Goal: Task Accomplishment & Management: Use online tool/utility

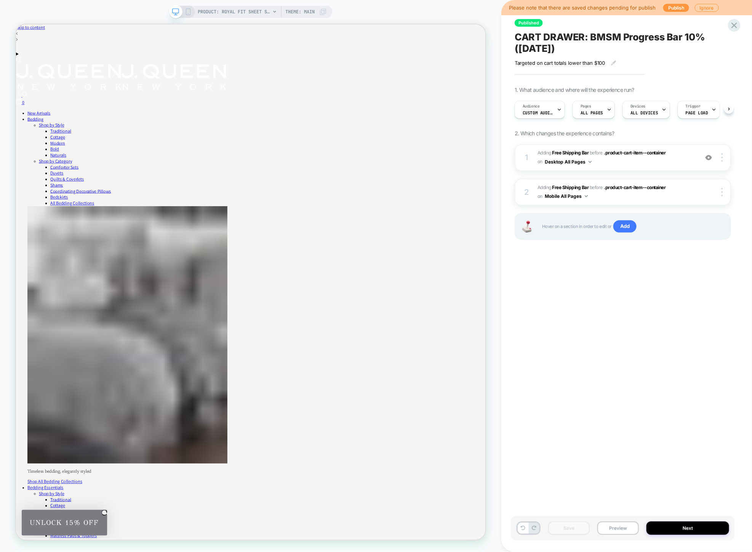
click at [669, 8] on button "Publish" at bounding box center [677, 8] width 26 height 8
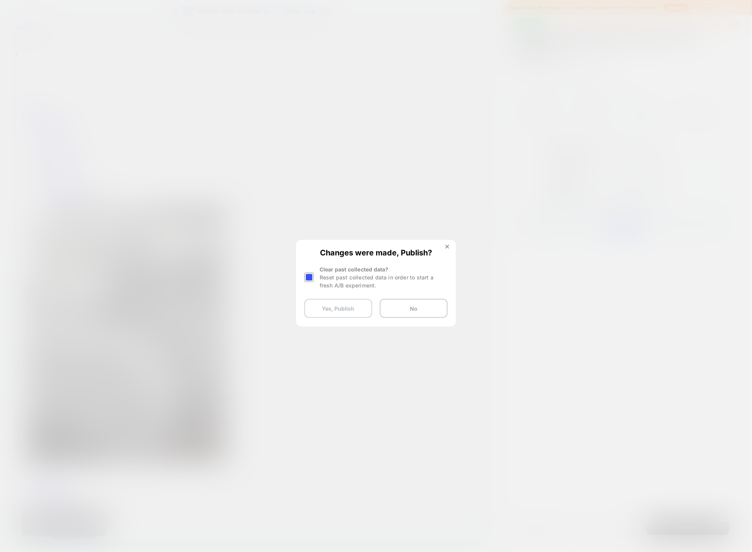
click at [331, 310] on button "Yes, Publish" at bounding box center [339, 308] width 68 height 19
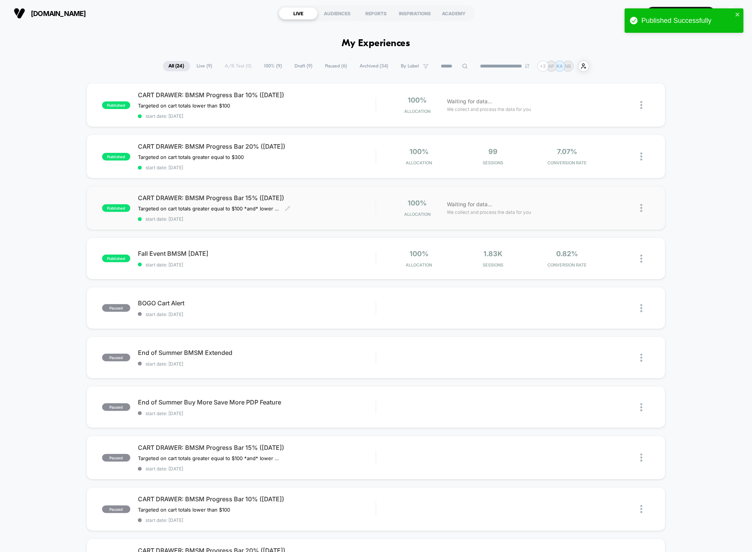
click at [326, 199] on span "CART DRAWER: BMSM Progress Bar 15% ([DATE])" at bounding box center [257, 198] width 238 height 8
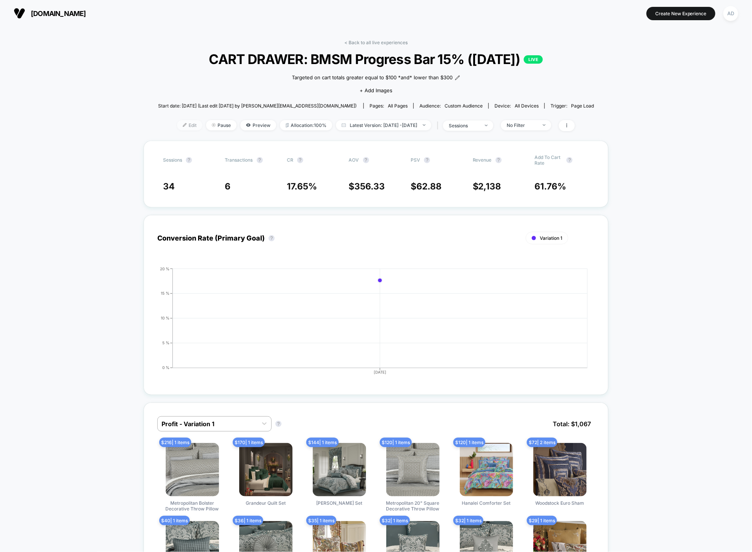
click at [180, 124] on span "Edit" at bounding box center [189, 125] width 25 height 10
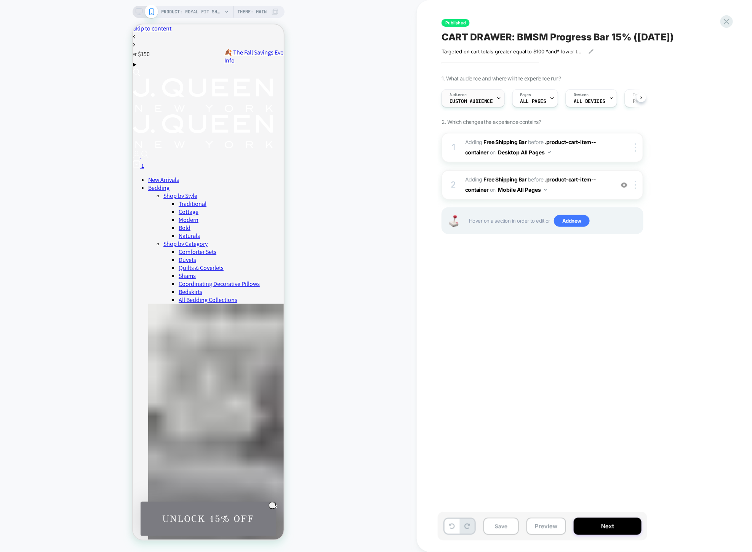
click at [475, 100] on span "Custom Audience" at bounding box center [471, 101] width 43 height 5
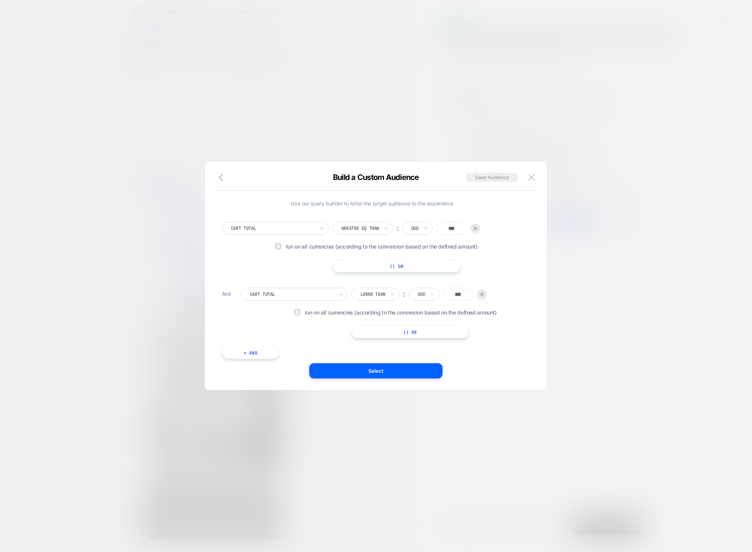
click at [250, 351] on button "+ And" at bounding box center [250, 352] width 57 height 13
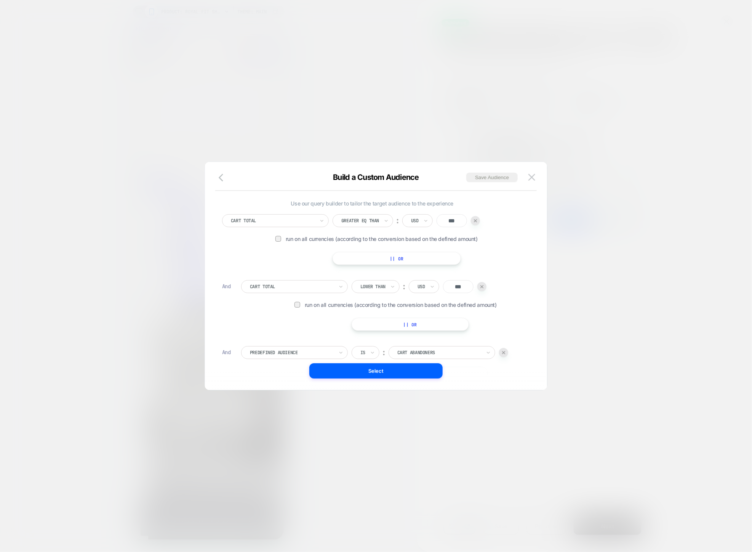
click at [275, 354] on div at bounding box center [292, 352] width 84 height 7
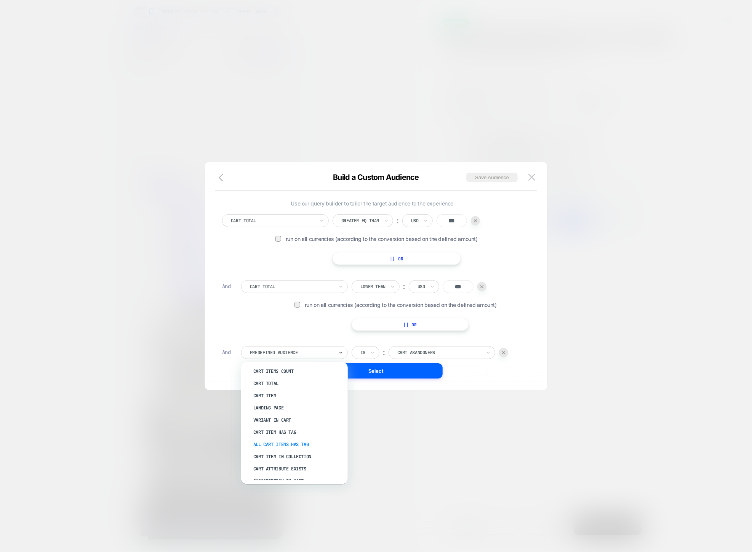
scroll to position [98, 0]
click at [282, 456] on div "Cart Item In Collection" at bounding box center [298, 457] width 99 height 12
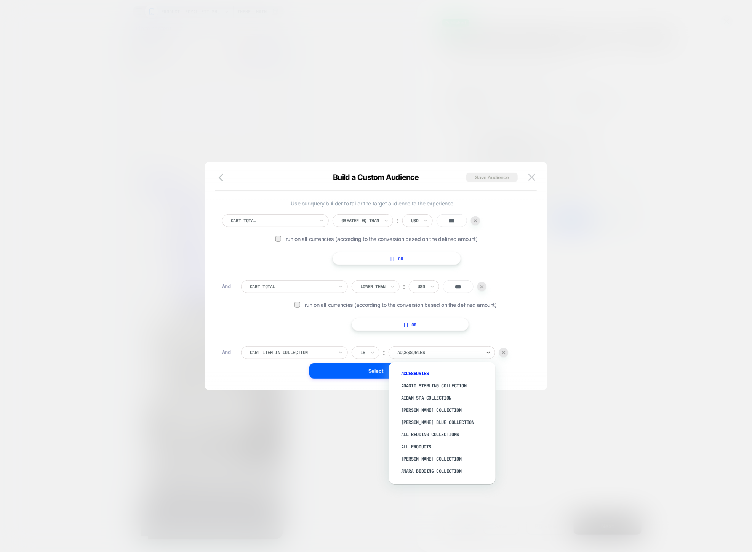
click at [434, 349] on div at bounding box center [440, 352] width 84 height 7
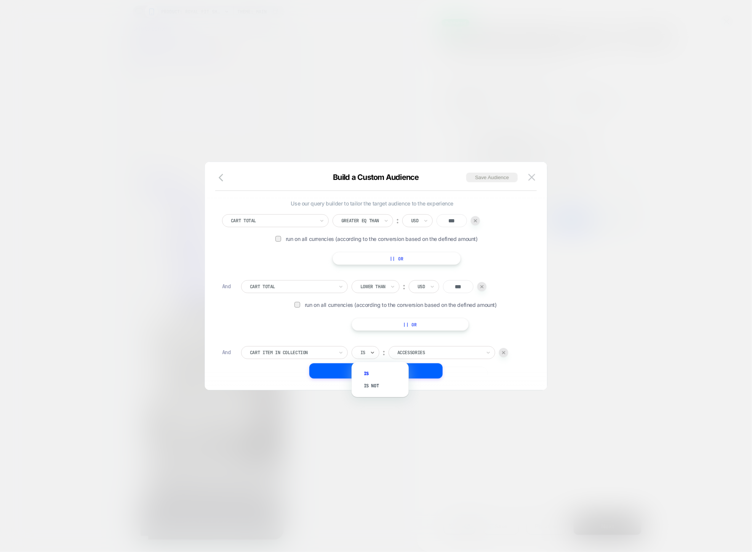
click at [357, 354] on div "Is" at bounding box center [366, 352] width 28 height 13
click at [370, 387] on div "Is not" at bounding box center [384, 386] width 50 height 12
click at [418, 352] on div at bounding box center [449, 352] width 84 height 7
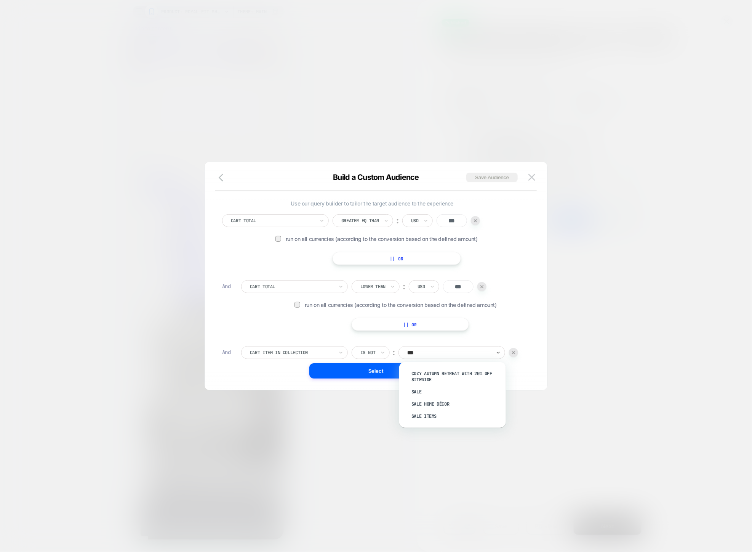
type input "****"
click at [424, 418] on div "Sale Items" at bounding box center [456, 416] width 99 height 12
click at [384, 369] on button "Select" at bounding box center [375, 370] width 133 height 15
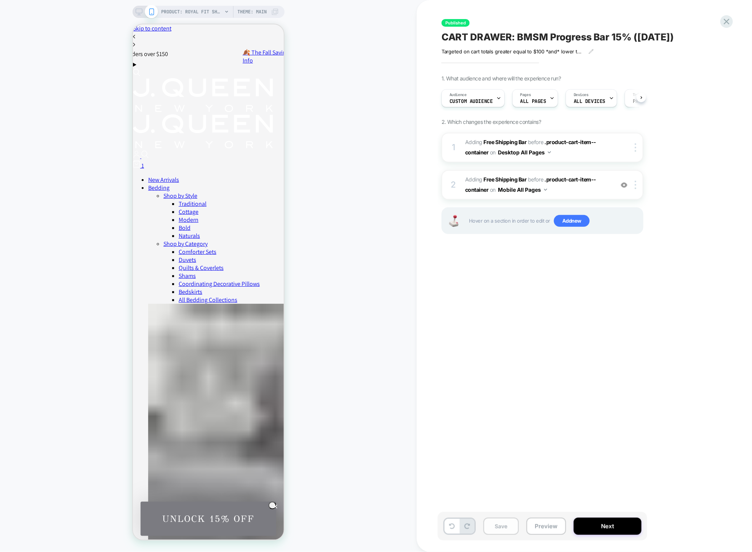
click at [511, 523] on button "Save" at bounding box center [501, 526] width 35 height 17
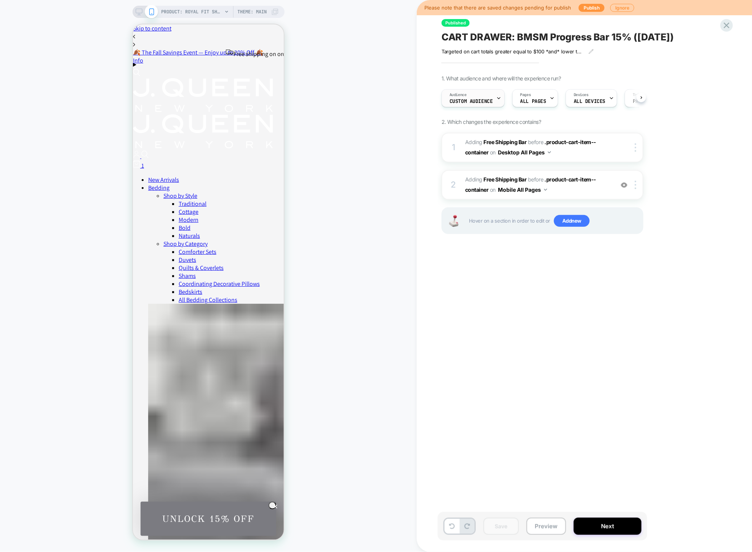
click at [462, 102] on span "Custom Audience" at bounding box center [471, 101] width 43 height 5
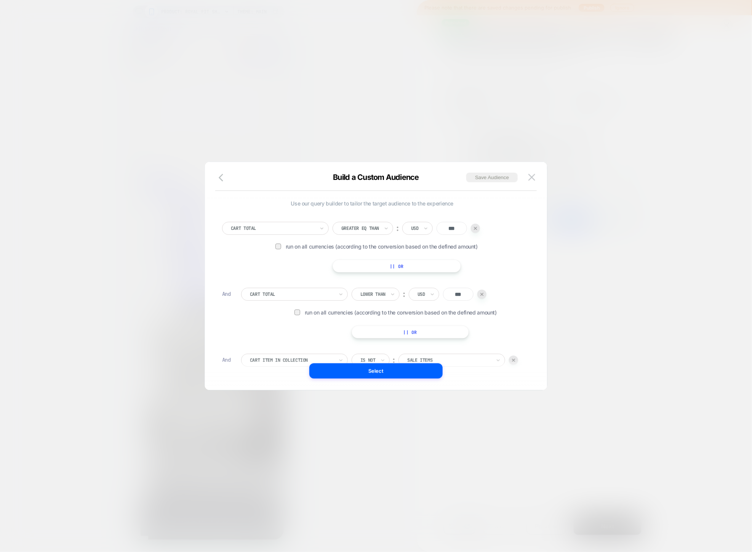
click at [268, 91] on div at bounding box center [376, 276] width 752 height 552
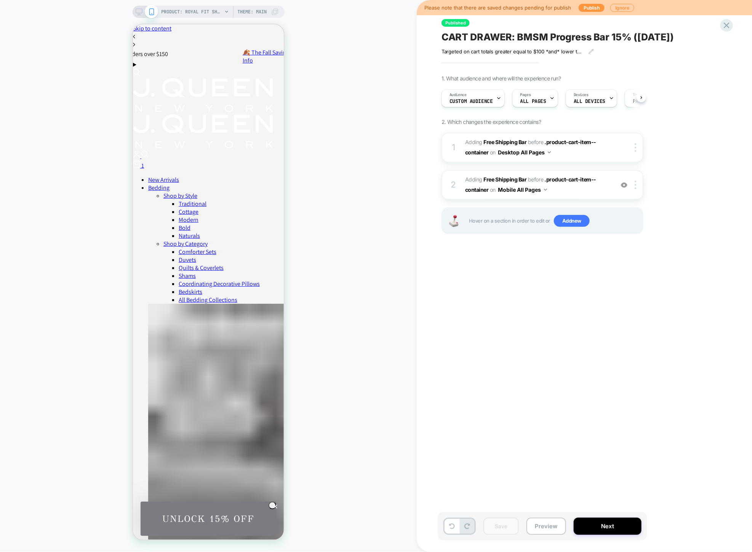
click at [139, 15] on rect at bounding box center [138, 15] width 3 height 0
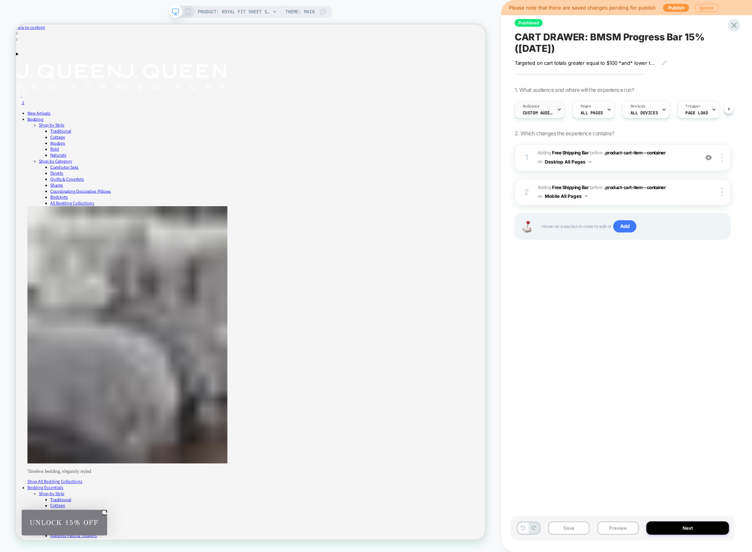
click at [533, 112] on span "Custom Audience" at bounding box center [538, 112] width 30 height 5
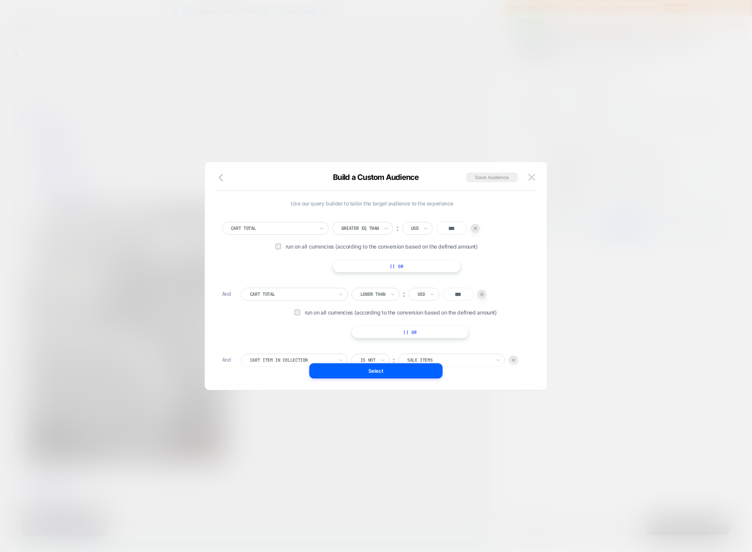
click at [409, 86] on div at bounding box center [376, 276] width 752 height 552
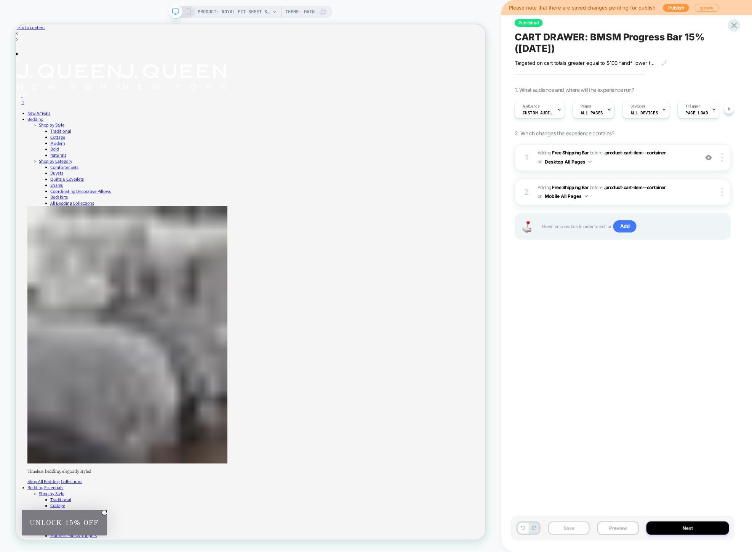
click at [571, 529] on button "Save" at bounding box center [569, 527] width 42 height 13
click at [673, 6] on button "Publish" at bounding box center [677, 8] width 26 height 8
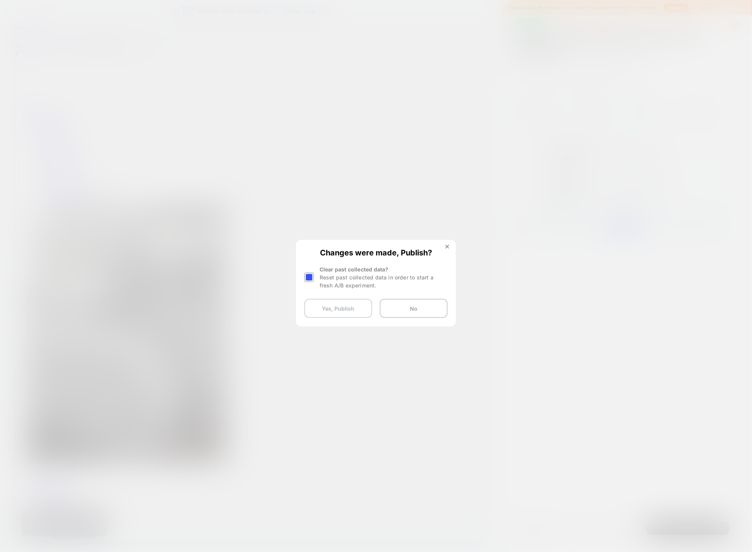
click at [353, 312] on button "Yes, Publish" at bounding box center [339, 308] width 68 height 19
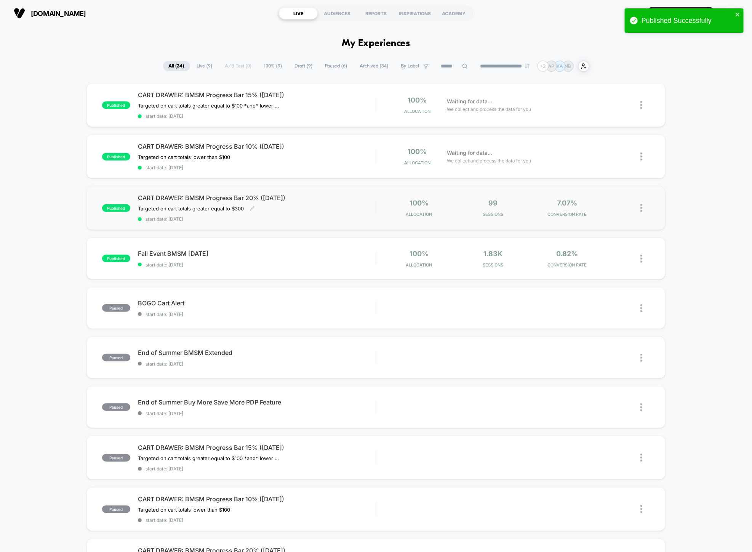
click at [315, 209] on div "CART DRAWER: BMSM Progress Bar 20% ([DATE]) Targeted on cart totals greater equ…" at bounding box center [257, 208] width 238 height 28
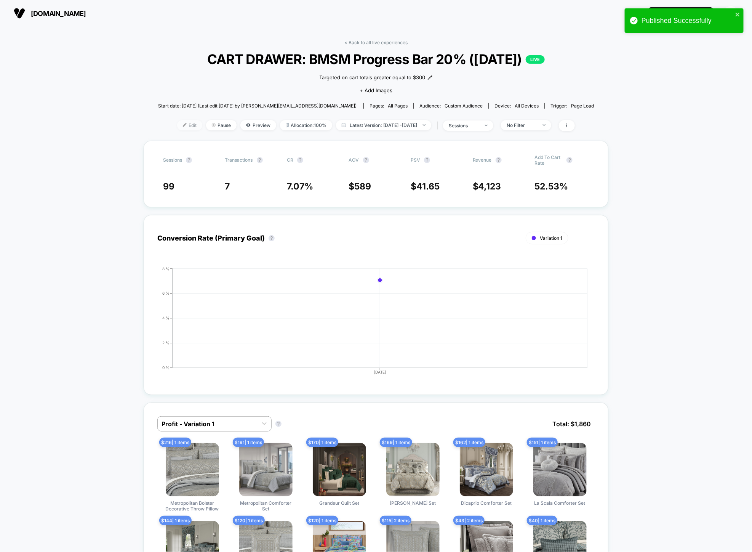
click at [177, 120] on span "Edit" at bounding box center [189, 125] width 25 height 10
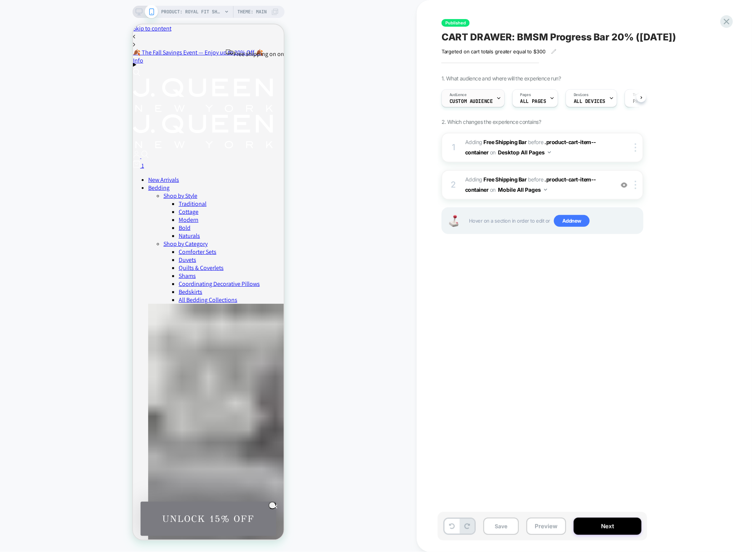
click at [482, 99] on span "Custom Audience" at bounding box center [471, 101] width 43 height 5
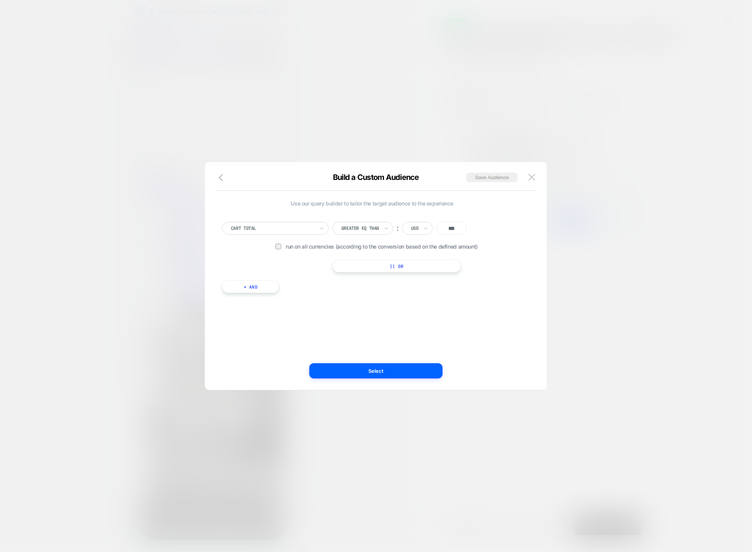
click at [259, 289] on button "+ And" at bounding box center [250, 286] width 57 height 13
click at [298, 296] on div at bounding box center [292, 294] width 84 height 7
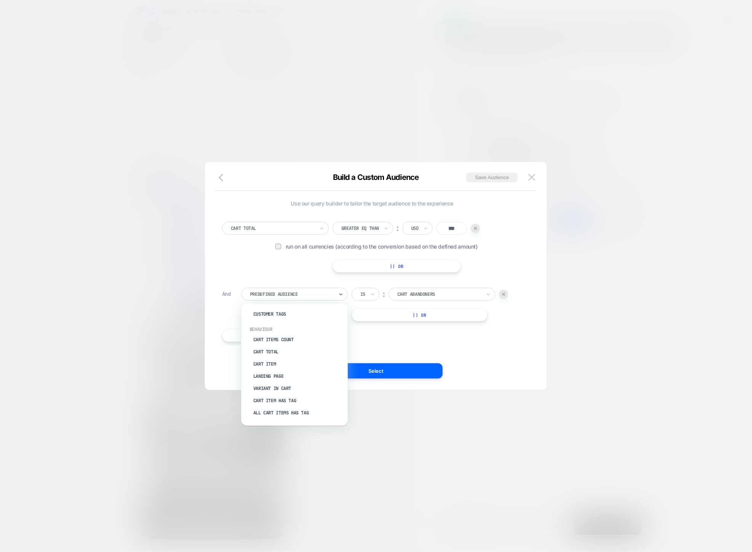
scroll to position [128, 0]
click at [297, 366] on div "Cart Item In Collection" at bounding box center [298, 369] width 99 height 12
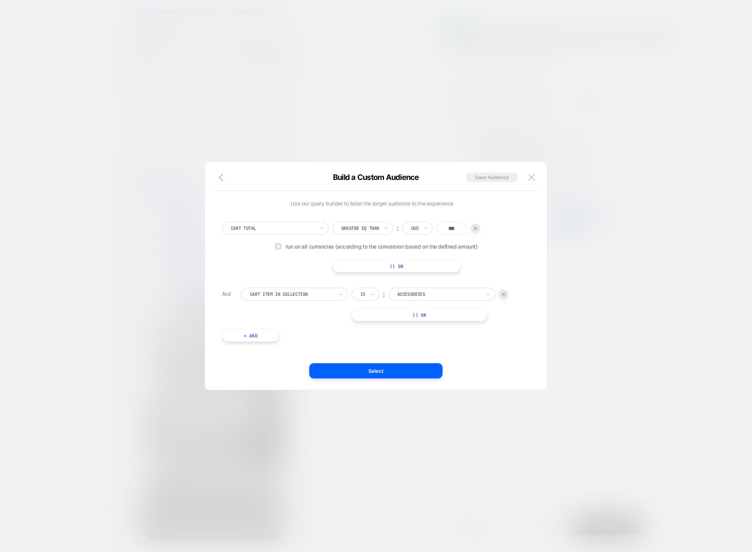
click at [420, 296] on div at bounding box center [440, 294] width 84 height 7
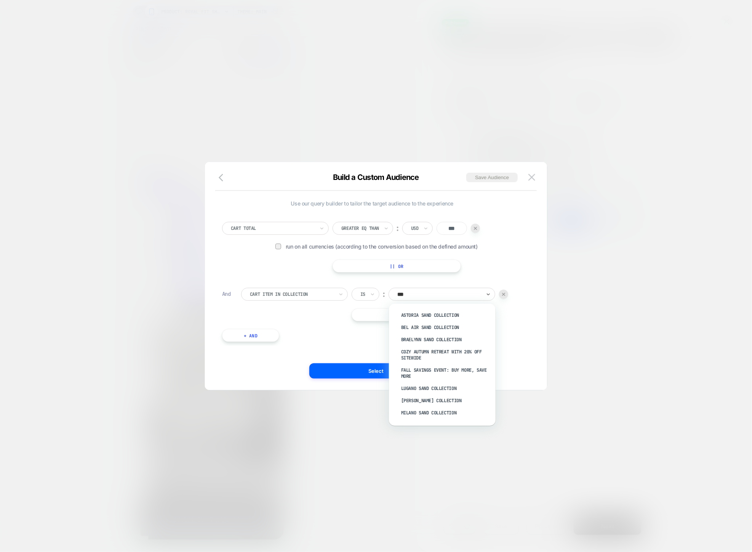
type input "****"
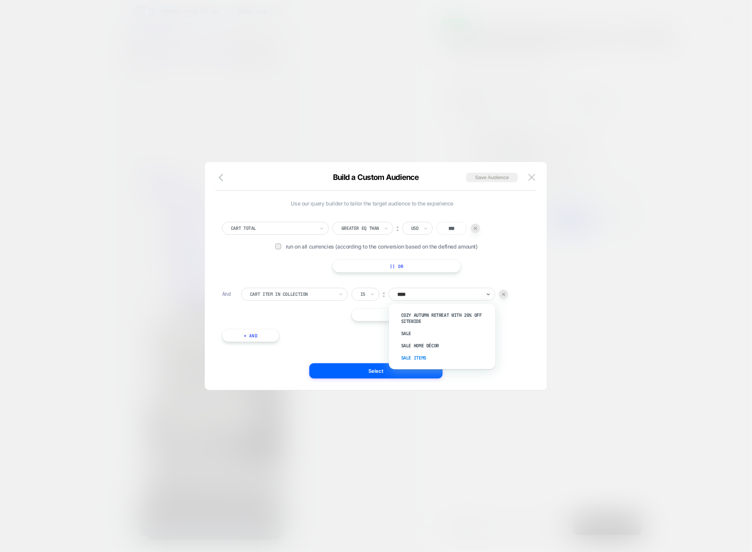
click at [430, 355] on div "Sale Items" at bounding box center [446, 358] width 99 height 12
click at [358, 292] on div "Is" at bounding box center [366, 294] width 28 height 13
click at [370, 324] on div "Is not" at bounding box center [384, 327] width 50 height 12
click at [386, 368] on button "Select" at bounding box center [375, 370] width 133 height 15
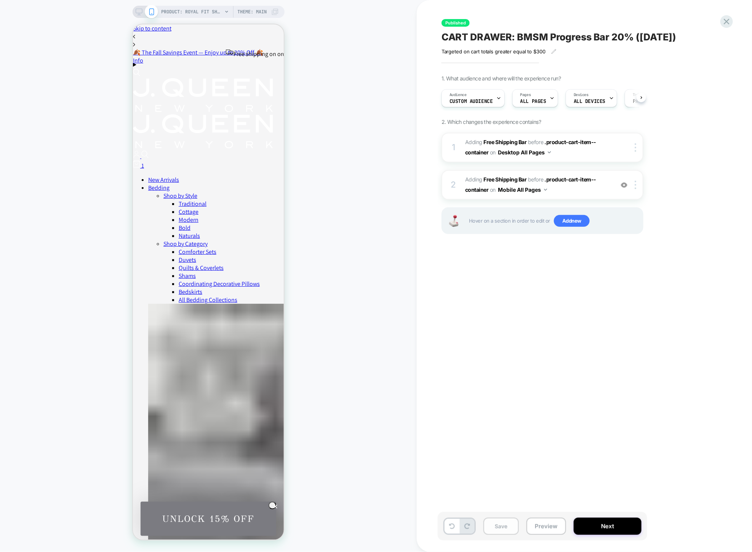
click at [496, 522] on button "Save" at bounding box center [501, 526] width 35 height 17
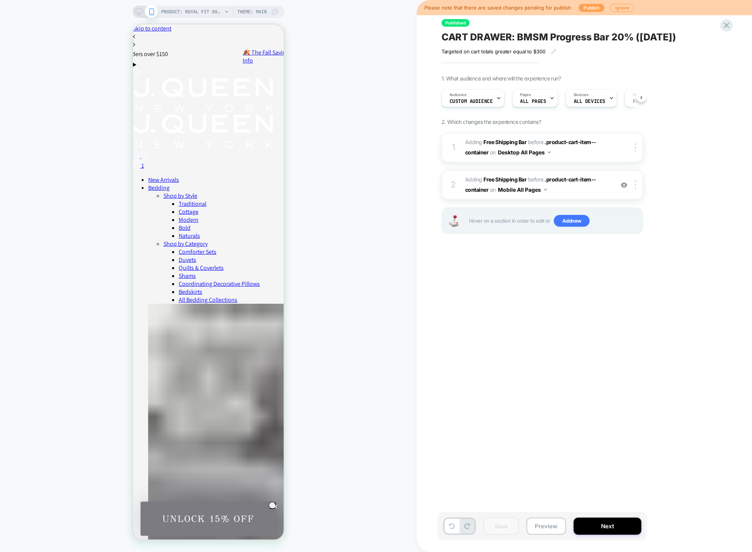
click at [581, 5] on button "Publish" at bounding box center [592, 8] width 26 height 8
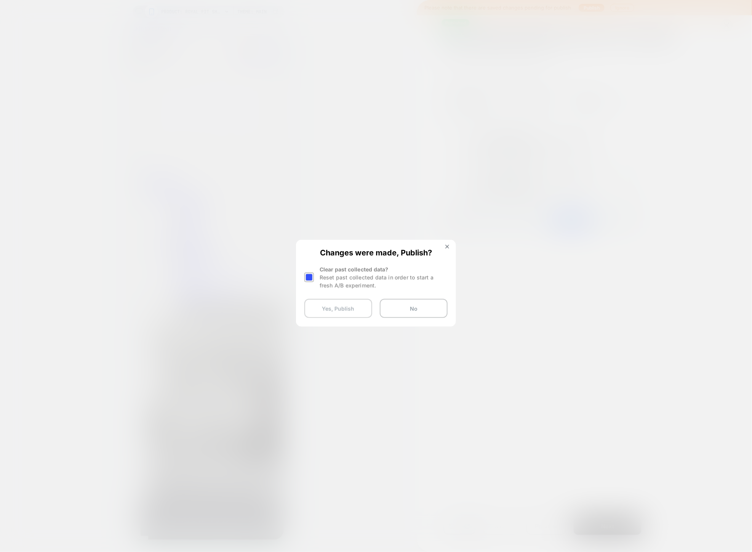
click at [339, 308] on button "Yes, Publish" at bounding box center [339, 308] width 68 height 19
